Goal: Find specific page/section: Find specific page/section

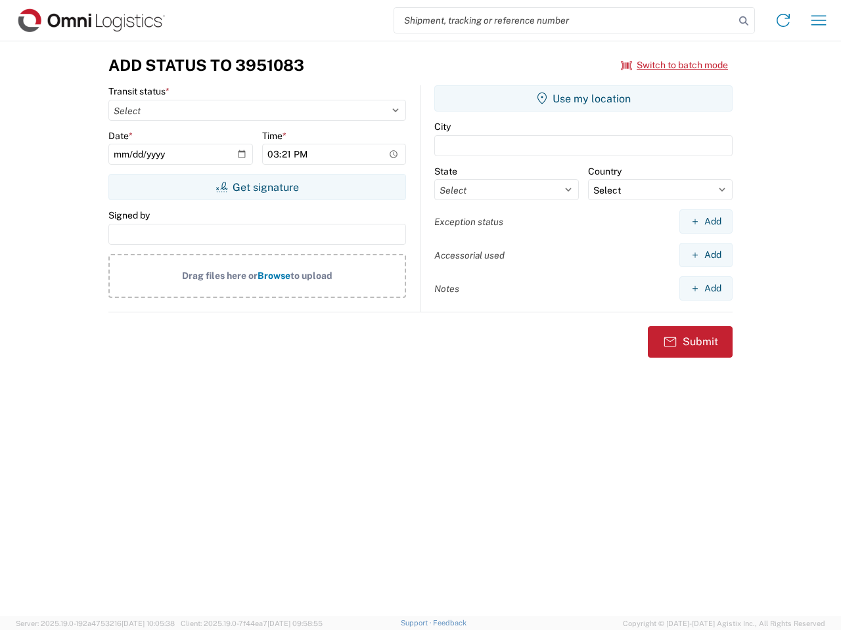
click at [564, 20] on input "search" at bounding box center [564, 20] width 340 height 25
click at [743, 21] on icon at bounding box center [743, 21] width 18 height 18
click at [783, 20] on icon at bounding box center [782, 20] width 21 height 21
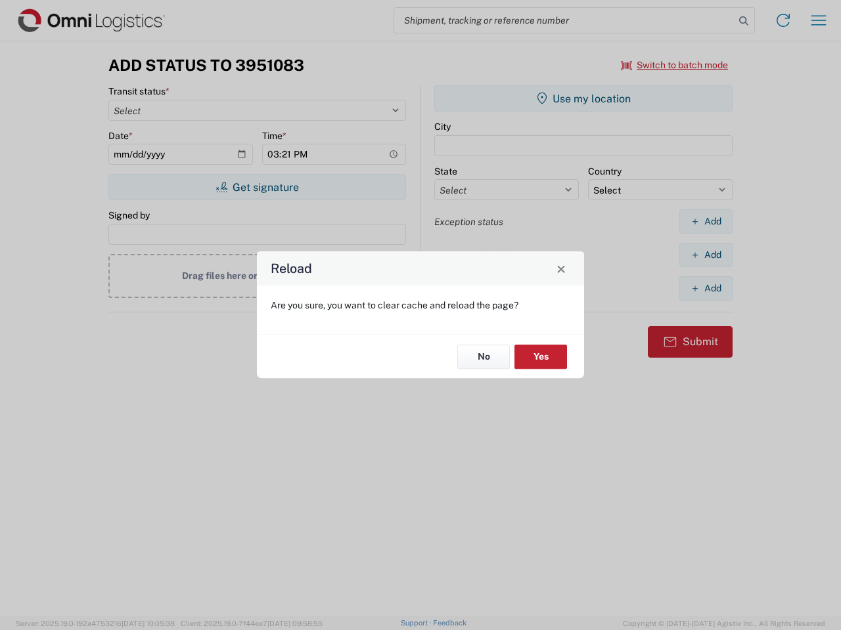
click at [674, 65] on div "Reload Are you sure, you want to clear cache and reload the page? No Yes" at bounding box center [420, 315] width 841 height 630
click at [257, 187] on div "Reload Are you sure, you want to clear cache and reload the page? No Yes" at bounding box center [420, 315] width 841 height 630
click at [583, 98] on div "Reload Are you sure, you want to clear cache and reload the page? No Yes" at bounding box center [420, 315] width 841 height 630
click at [705, 221] on div "Reload Are you sure, you want to clear cache and reload the page? No Yes" at bounding box center [420, 315] width 841 height 630
click at [705, 255] on div "Reload Are you sure, you want to clear cache and reload the page? No Yes" at bounding box center [420, 315] width 841 height 630
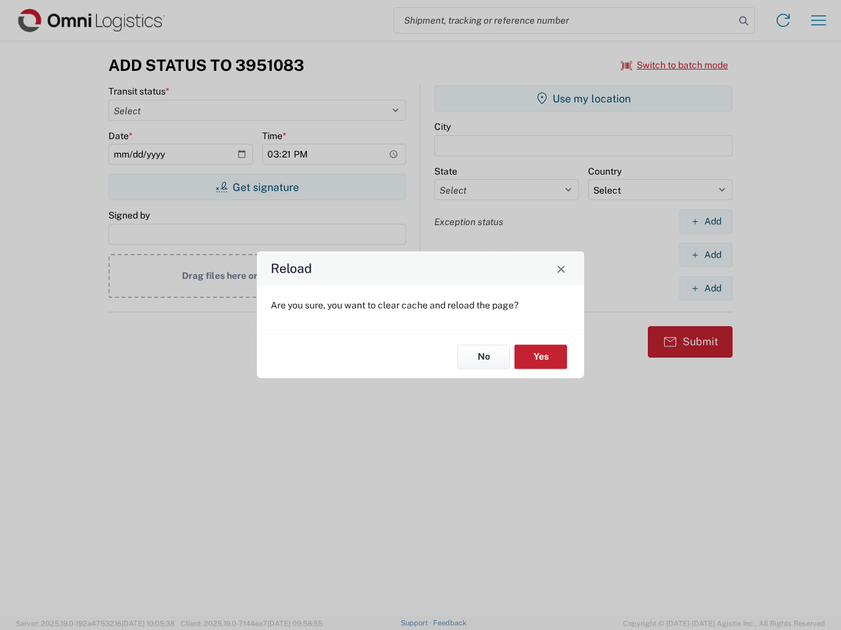
click at [705, 288] on div "Reload Are you sure, you want to clear cache and reload the page? No Yes" at bounding box center [420, 315] width 841 height 630
